Goal: Information Seeking & Learning: Learn about a topic

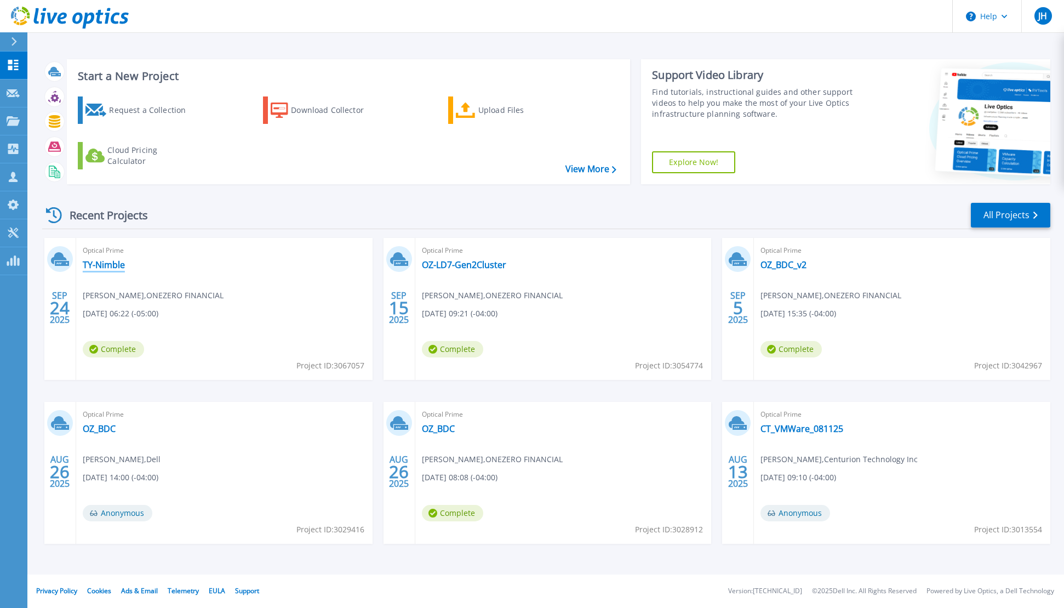
click at [98, 263] on link "TY-Nimble" at bounding box center [104, 264] width 42 height 11
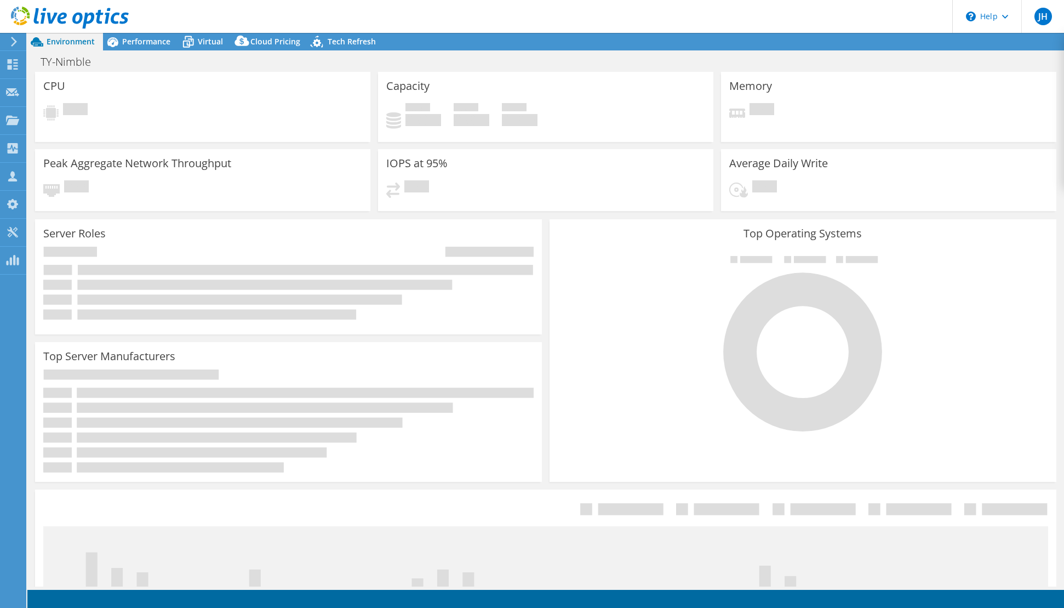
select select "USD"
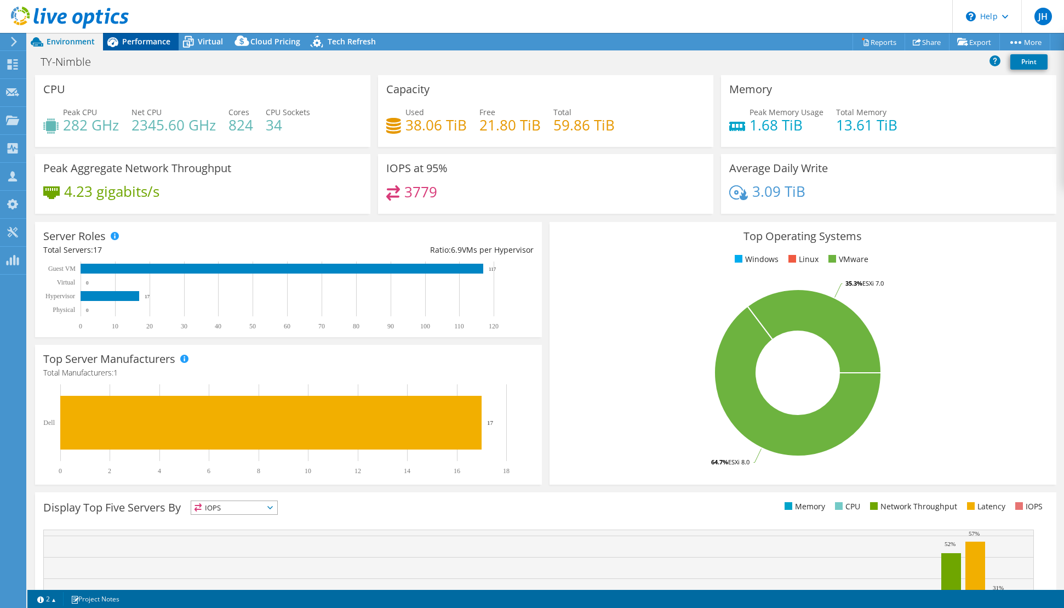
click at [140, 37] on span "Performance" at bounding box center [146, 41] width 48 height 10
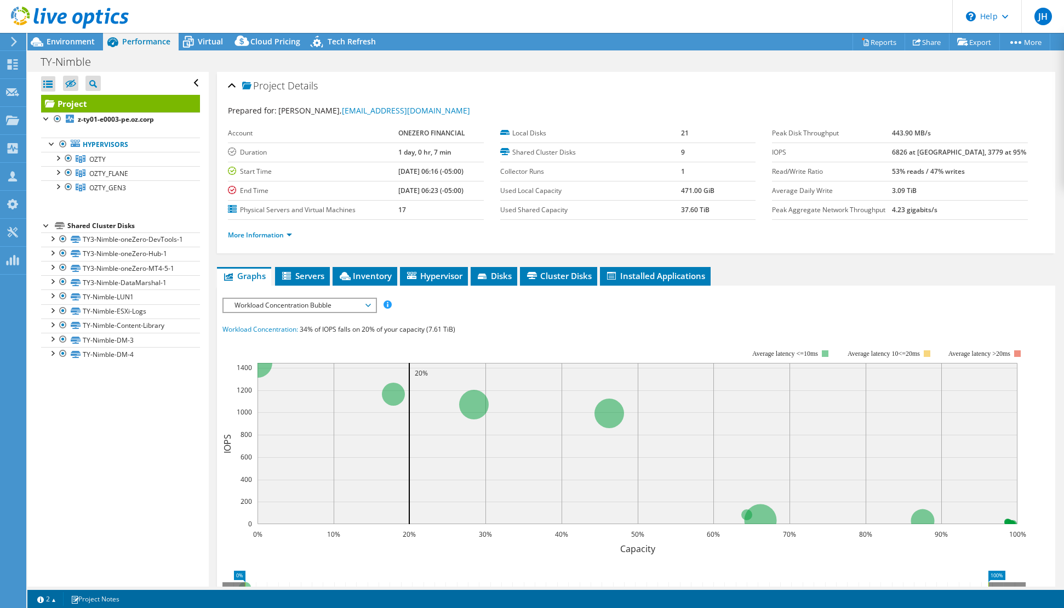
scroll to position [49, 0]
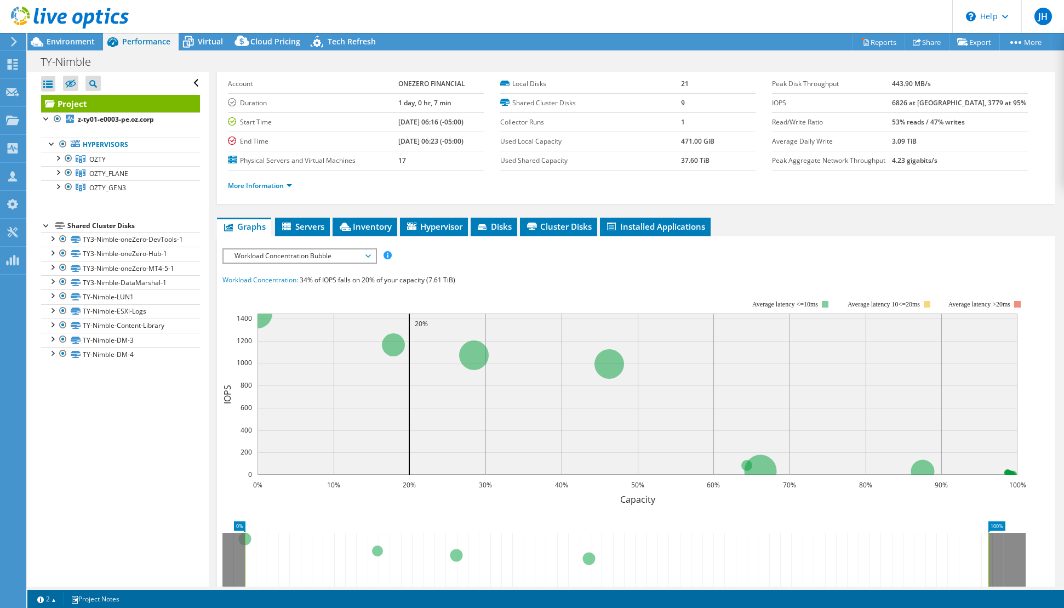
click at [281, 248] on div "Workload Concentration Bubble IOPS Disk Throughput IO Size Latency Queue Depth …" at bounding box center [299, 255] width 155 height 15
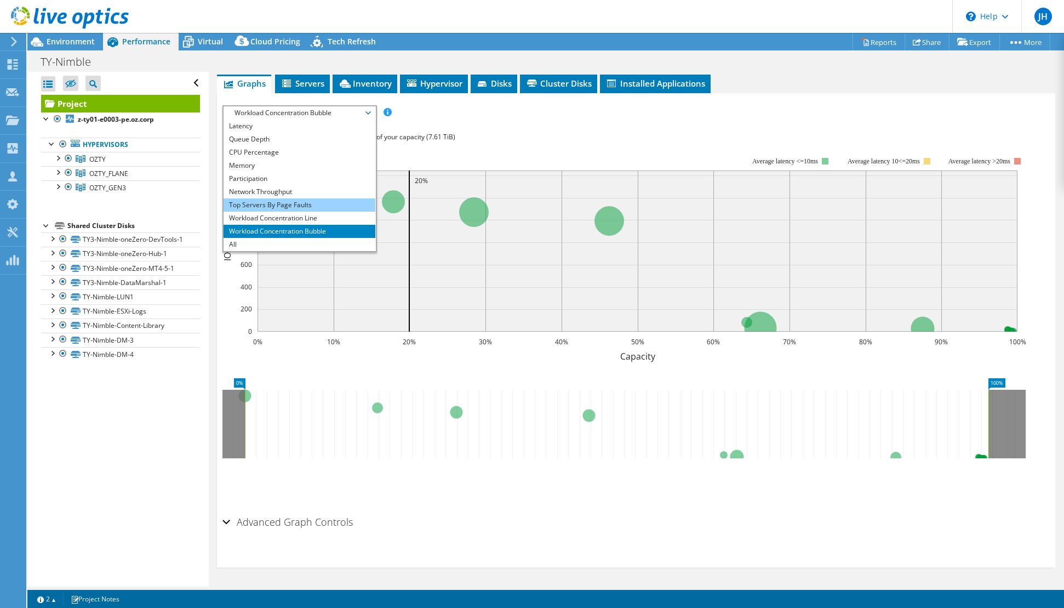
scroll to position [96, 0]
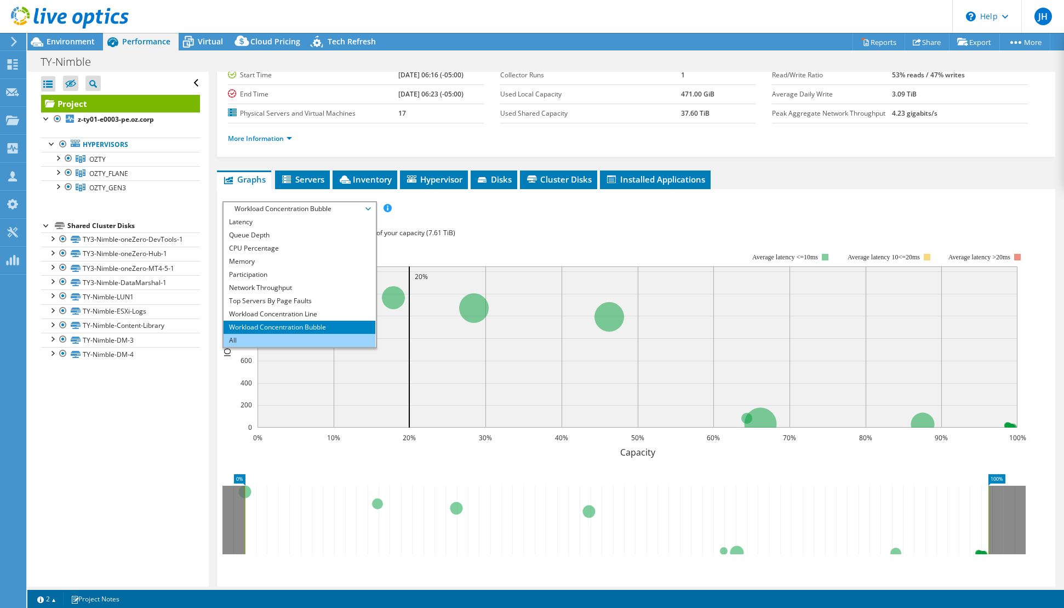
click at [237, 341] on li "All" at bounding box center [300, 340] width 152 height 13
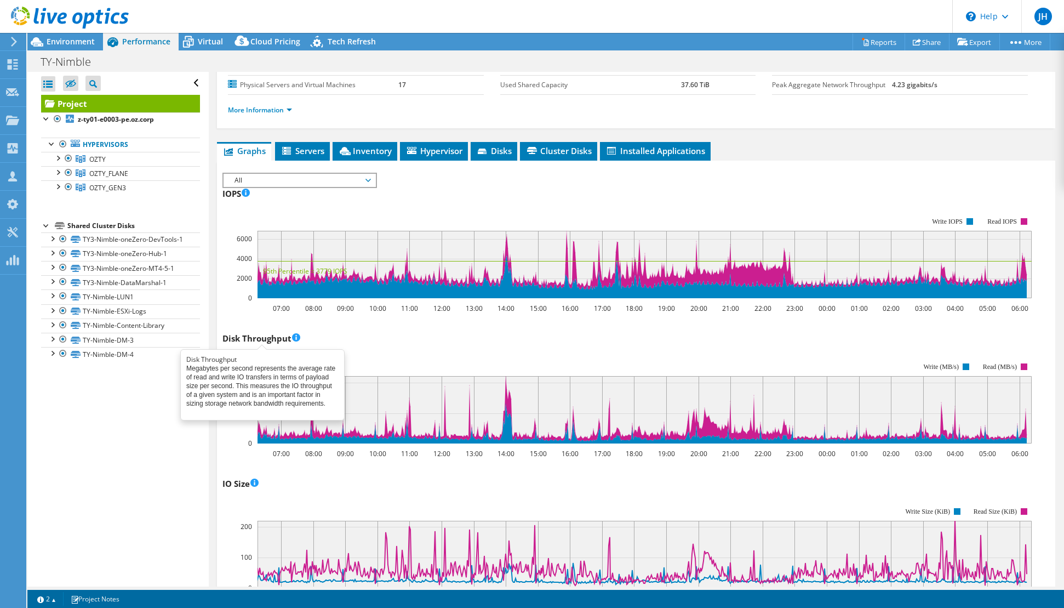
scroll to position [0, 0]
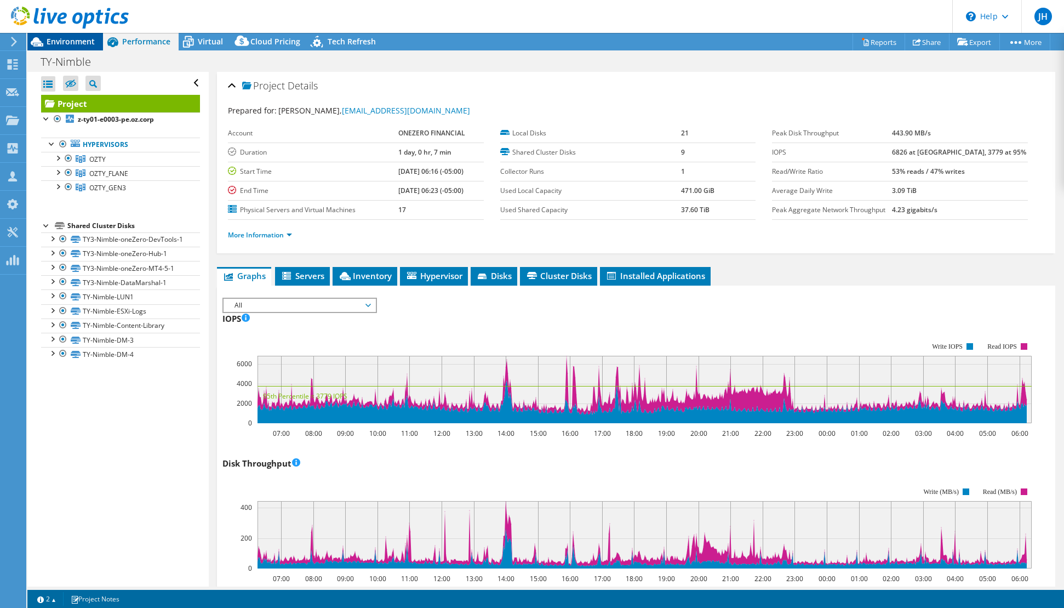
click at [77, 39] on span "Environment" at bounding box center [71, 41] width 48 height 10
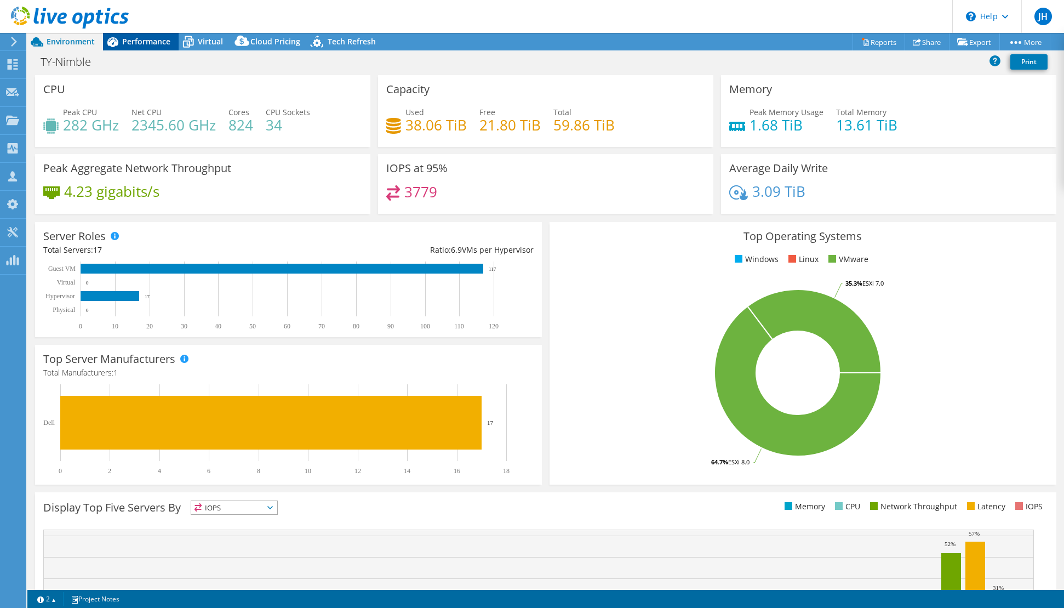
click at [123, 40] on span "Performance" at bounding box center [146, 41] width 48 height 10
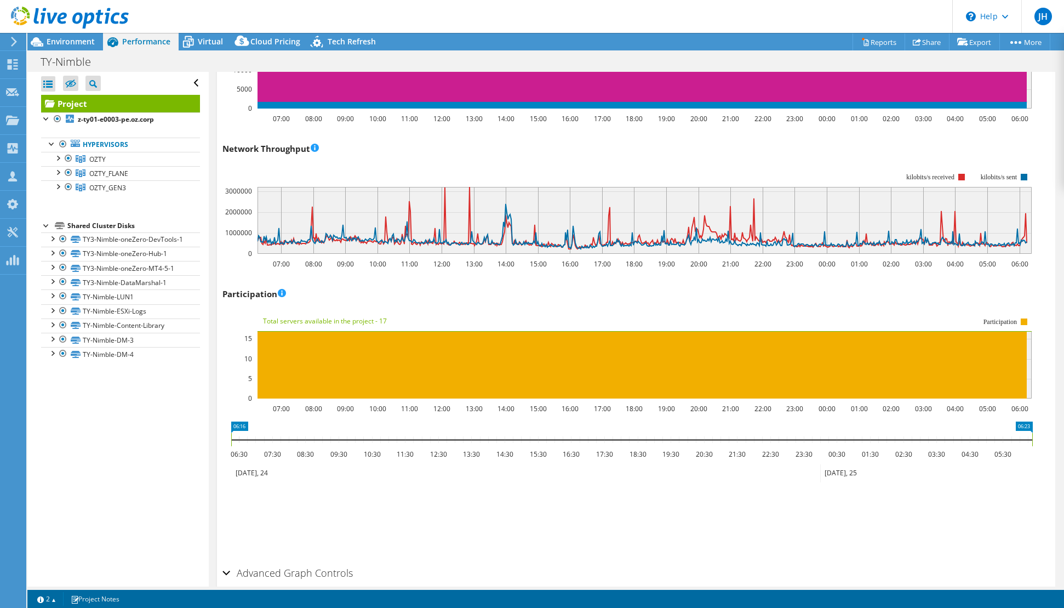
scroll to position [975, 0]
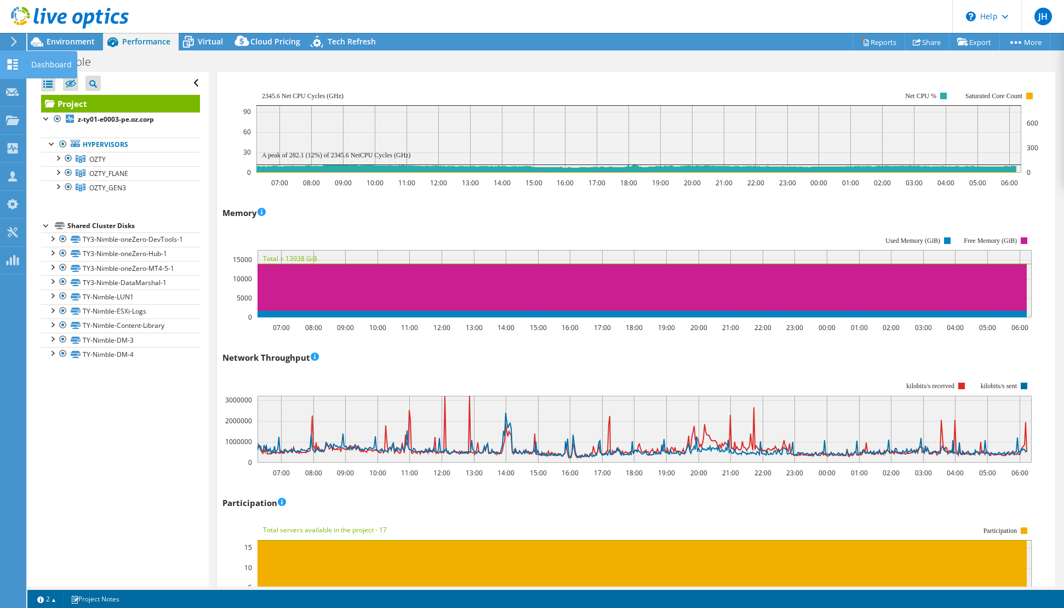
click at [16, 59] on use at bounding box center [13, 64] width 10 height 10
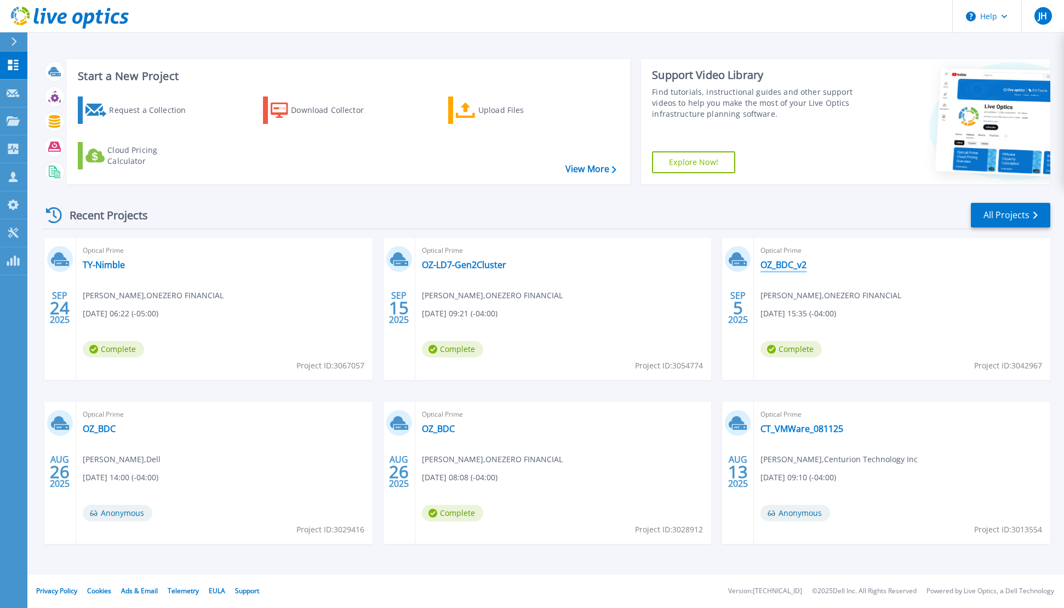
click at [800, 267] on link "OZ_BDC_v2" at bounding box center [784, 264] width 46 height 11
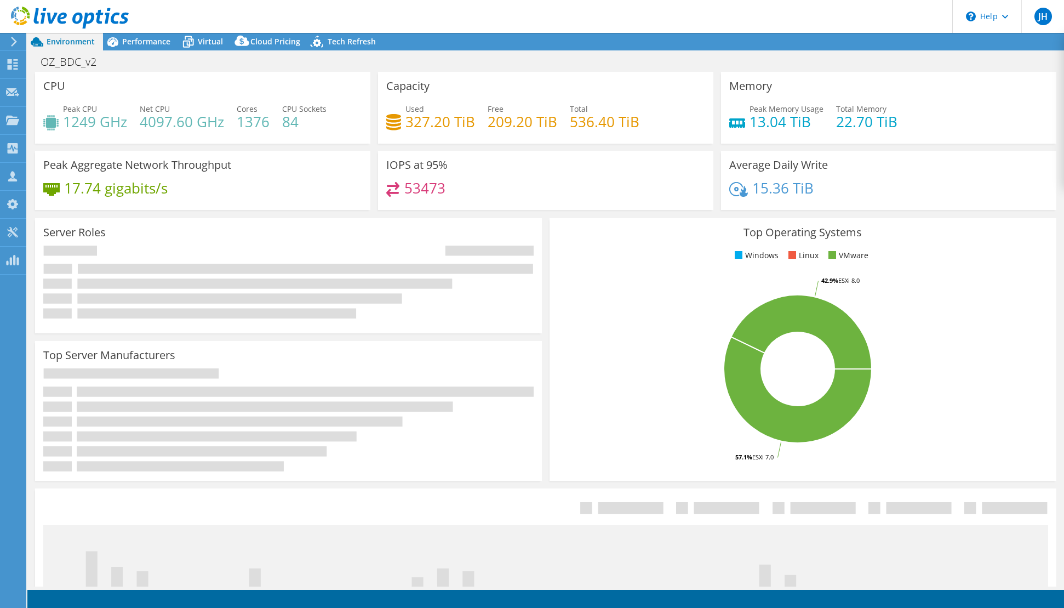
select select "USD"
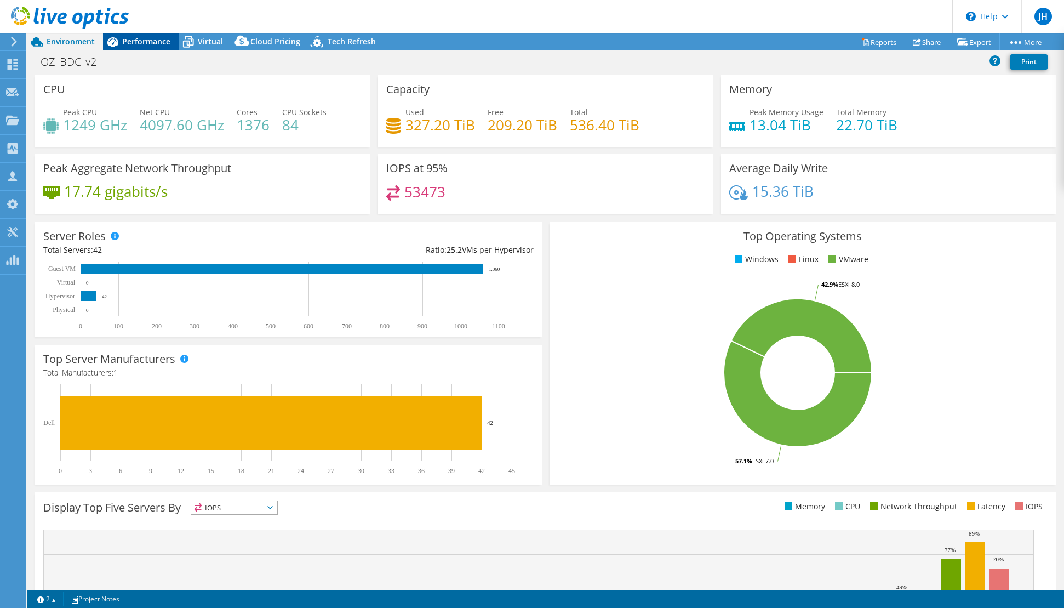
click at [143, 47] on div "Performance" at bounding box center [141, 42] width 76 height 18
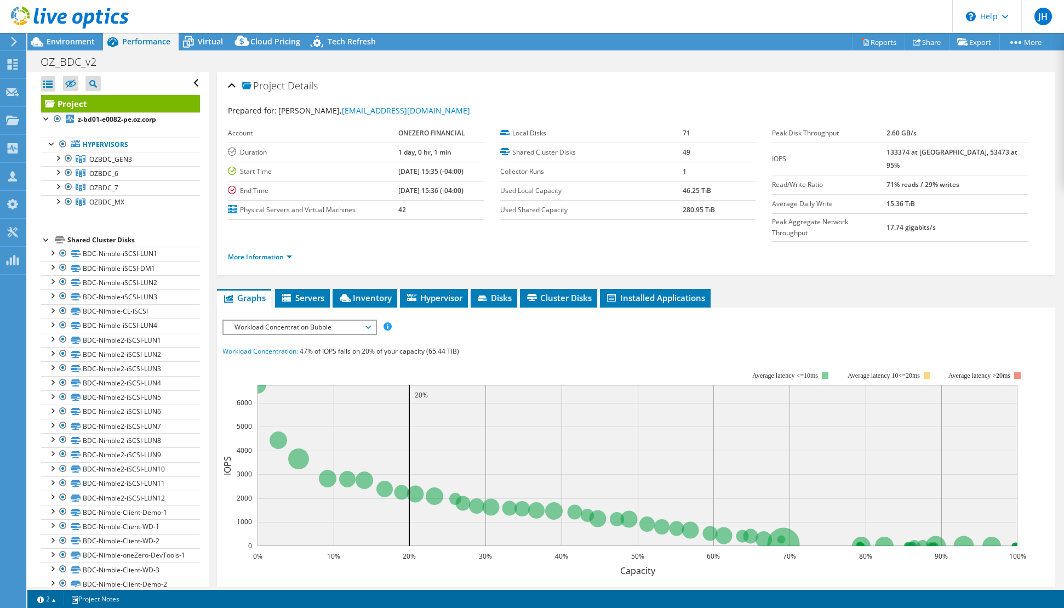
click at [310, 321] on span "Workload Concentration Bubble" at bounding box center [299, 327] width 141 height 13
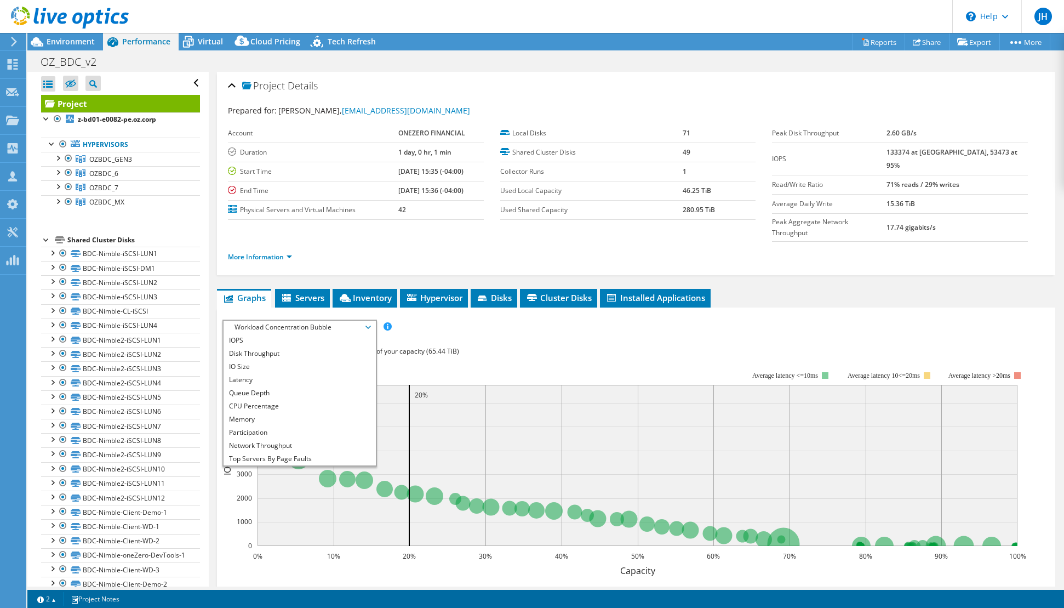
scroll to position [192, 0]
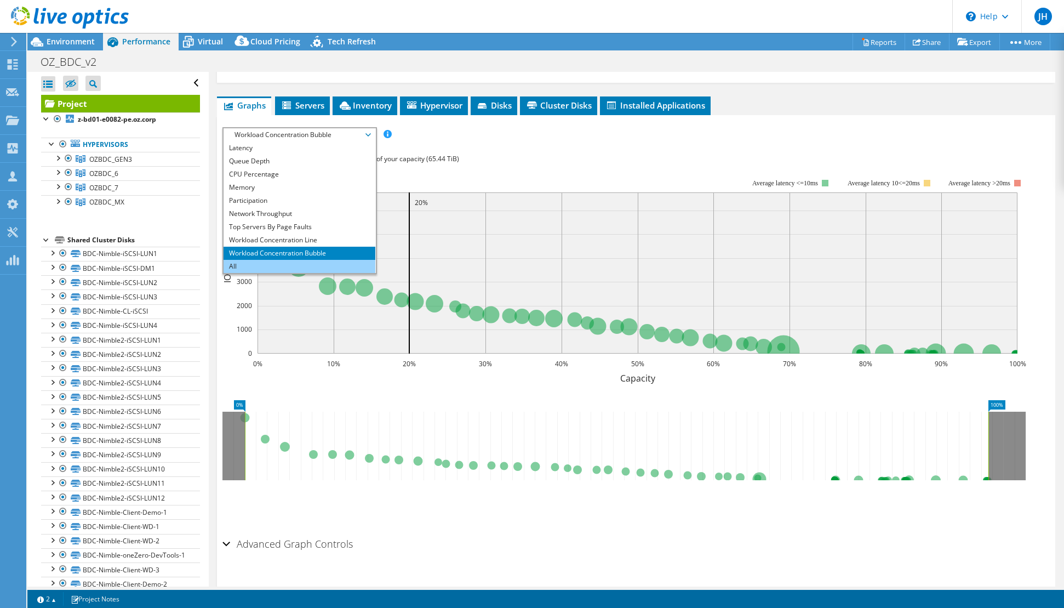
click at [243, 260] on li "All" at bounding box center [300, 266] width 152 height 13
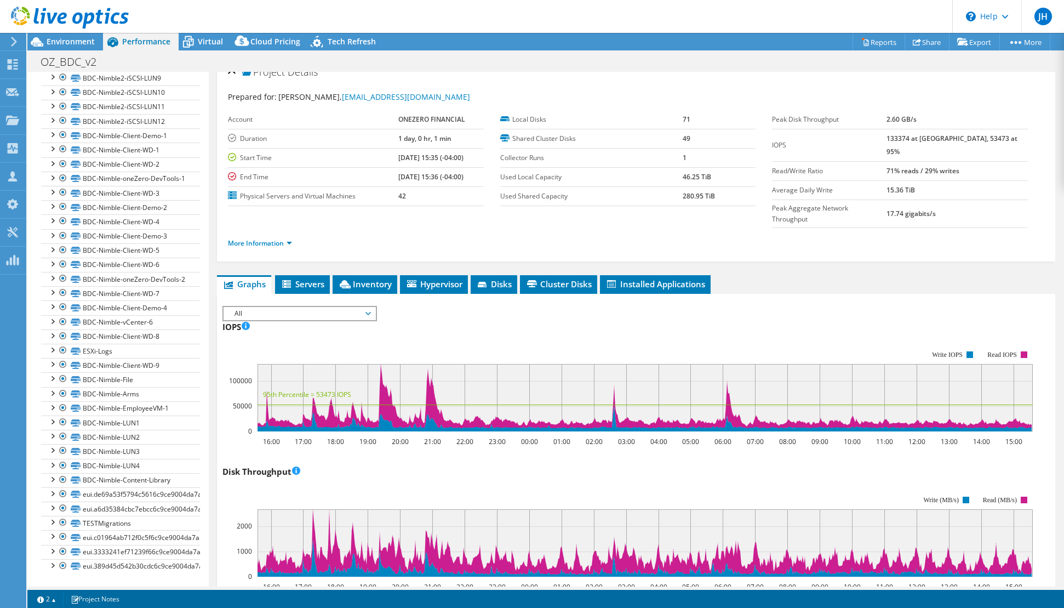
scroll to position [0, 0]
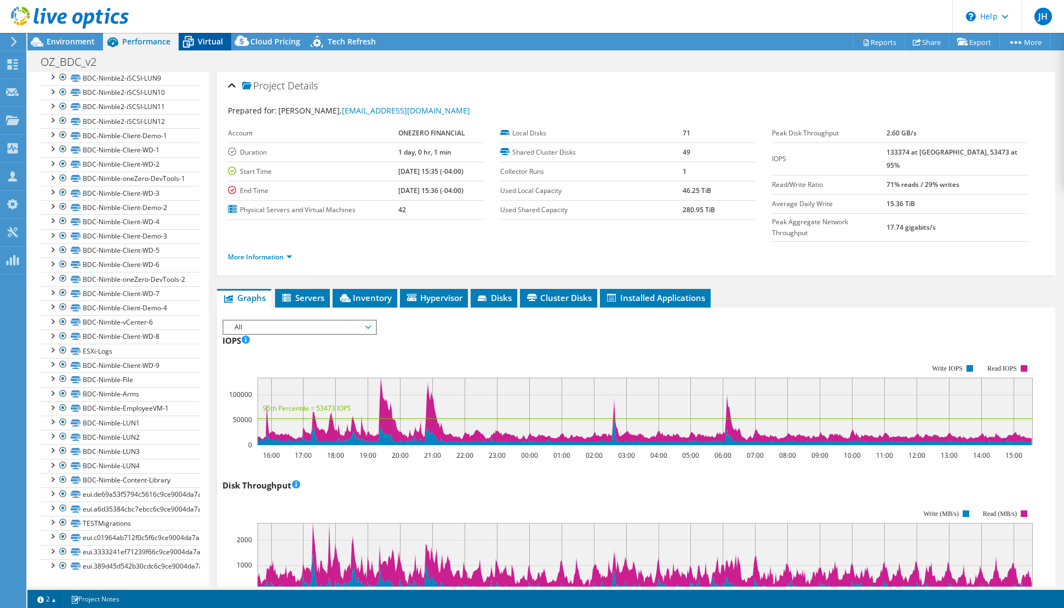
click at [199, 37] on span "Virtual" at bounding box center [210, 41] width 25 height 10
